Goal: Register for event/course: Register for event/course

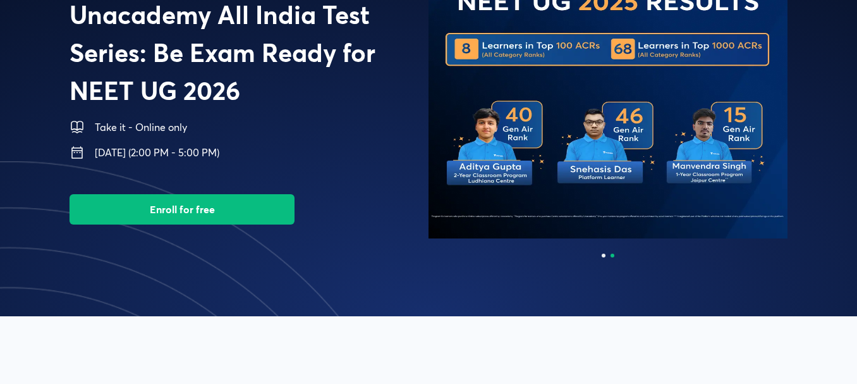
click at [202, 214] on button "Enroll for free" at bounding box center [182, 209] width 225 height 30
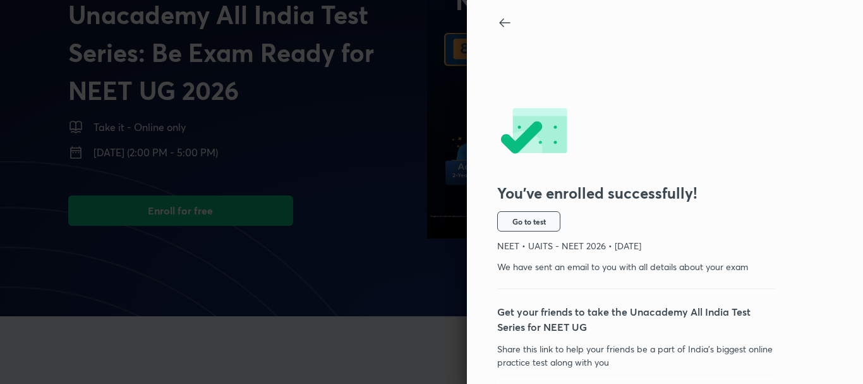
click at [519, 215] on button "Go to test" at bounding box center [528, 221] width 63 height 20
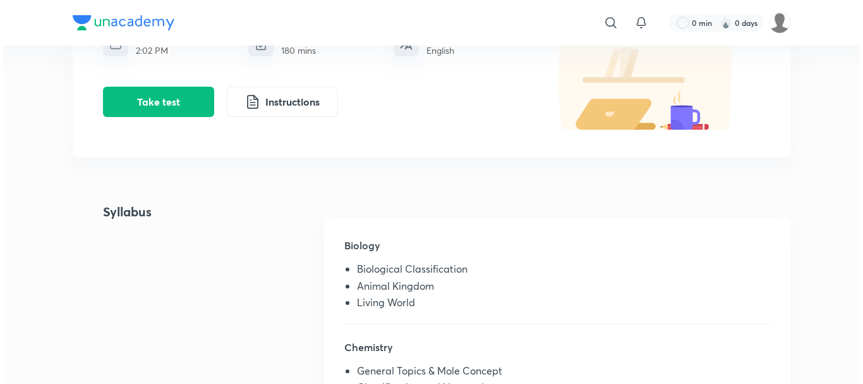
scroll to position [190, 0]
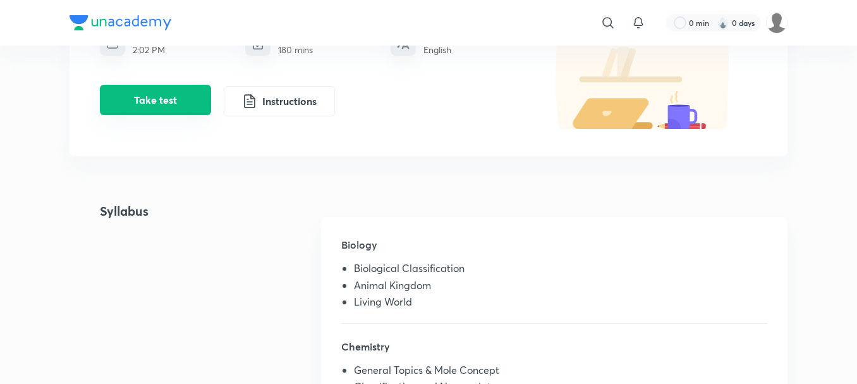
click at [164, 99] on button "Take test" at bounding box center [155, 100] width 111 height 30
